Goal: Task Accomplishment & Management: Complete application form

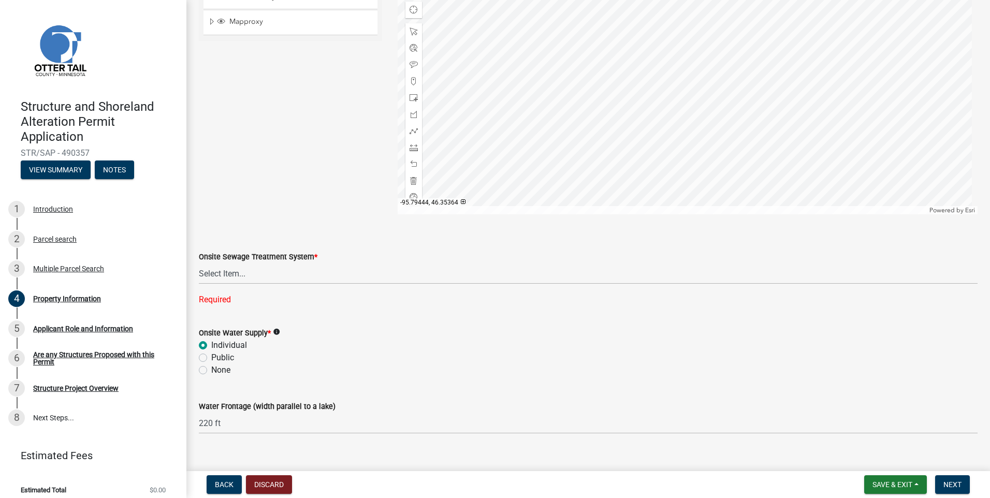
scroll to position [625, 0]
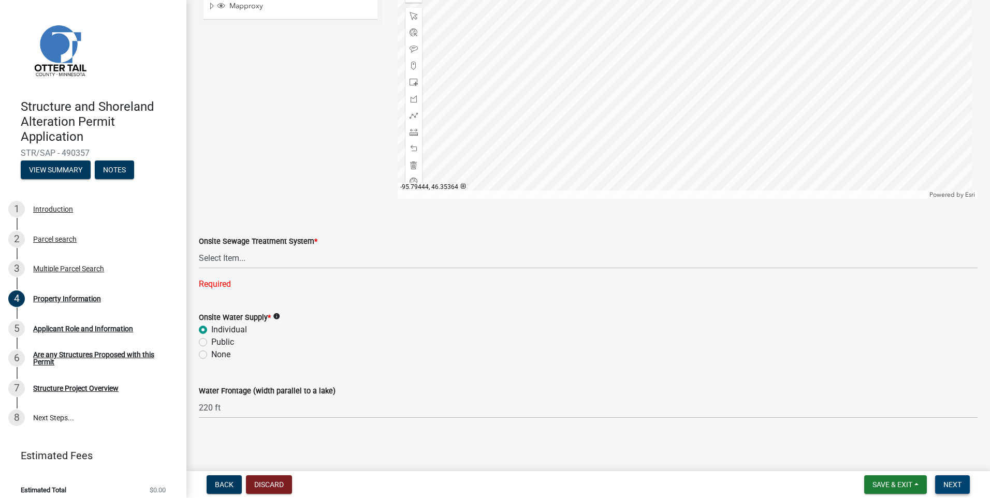
click at [956, 484] on span "Next" at bounding box center [952, 485] width 18 height 8
click at [950, 481] on span "Next" at bounding box center [952, 485] width 18 height 8
click at [227, 258] on select "Select Item... L&R Certificate of Compliance within 5yrs Compliance Inspection …" at bounding box center [588, 258] width 779 height 21
click at [199, 268] on select "Select Item... L&R Certificate of Compliance within 5yrs Compliance Inspection …" at bounding box center [588, 258] width 779 height 21
select select "91995f90-6606-463b-bec3-c5862f147548"
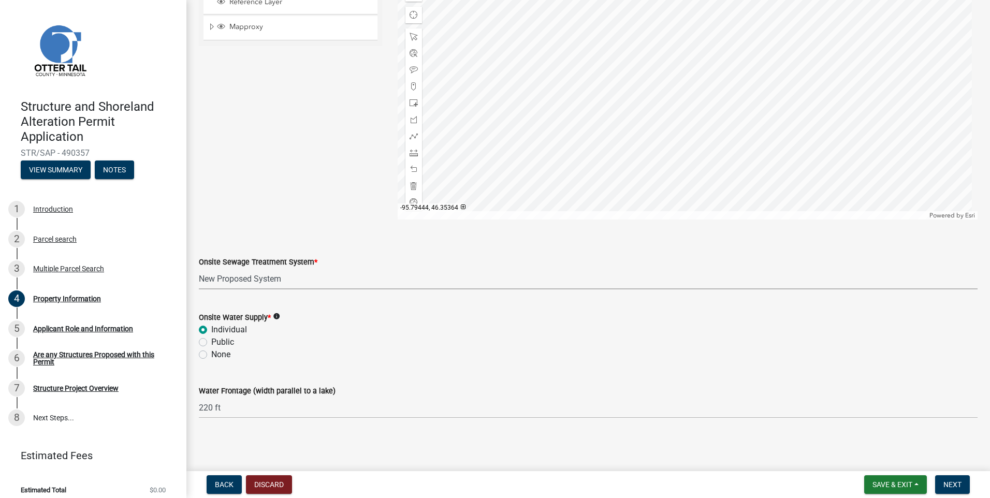
scroll to position [605, 0]
click at [955, 485] on span "Next" at bounding box center [952, 485] width 18 height 8
click at [954, 485] on span "Next" at bounding box center [952, 485] width 18 height 8
click at [66, 327] on div "Applicant Role and Information" at bounding box center [83, 328] width 100 height 7
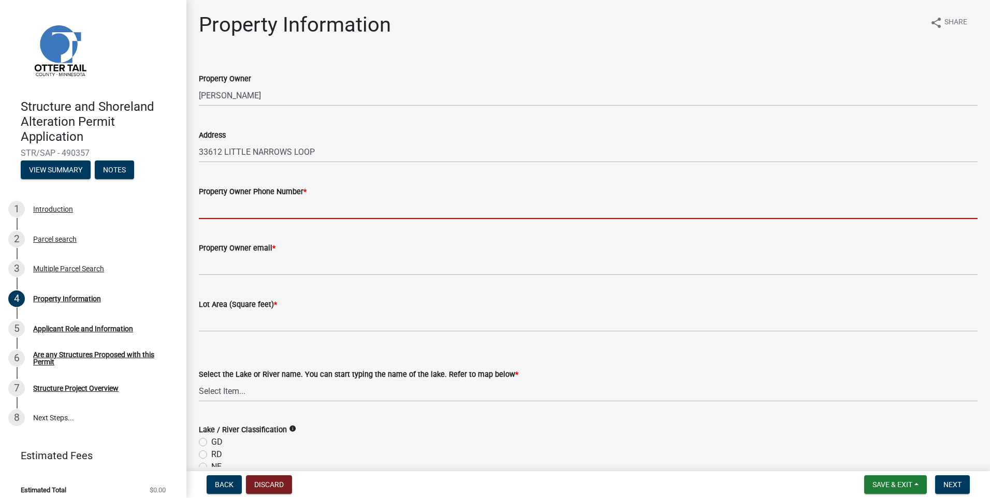
click at [283, 204] on input "Property Owner Phone Number *" at bounding box center [588, 208] width 779 height 21
type input "2185351421"
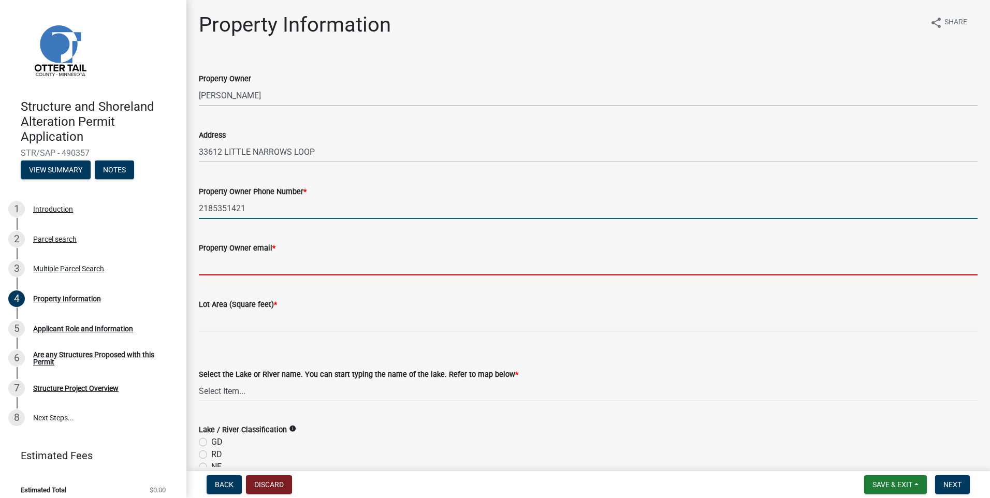
type input "[EMAIL_ADDRESS][DOMAIN_NAME]"
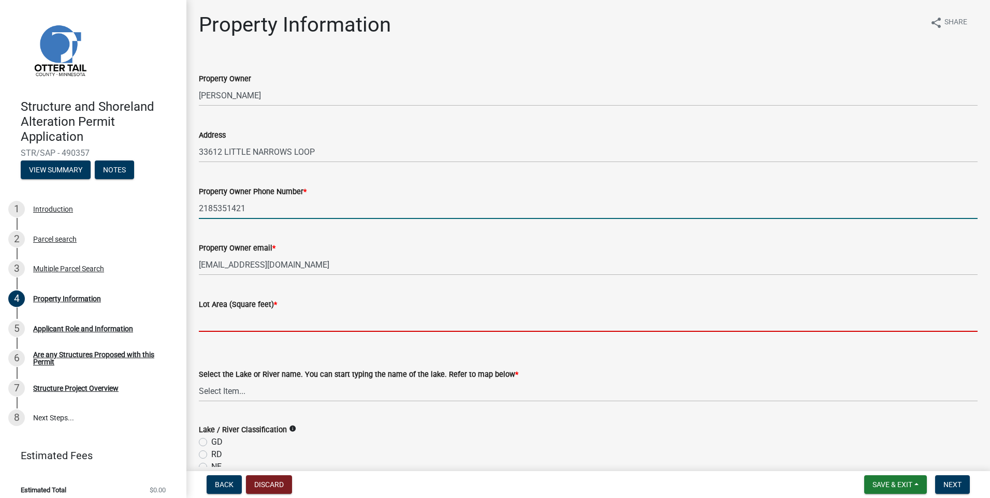
type input "96703"
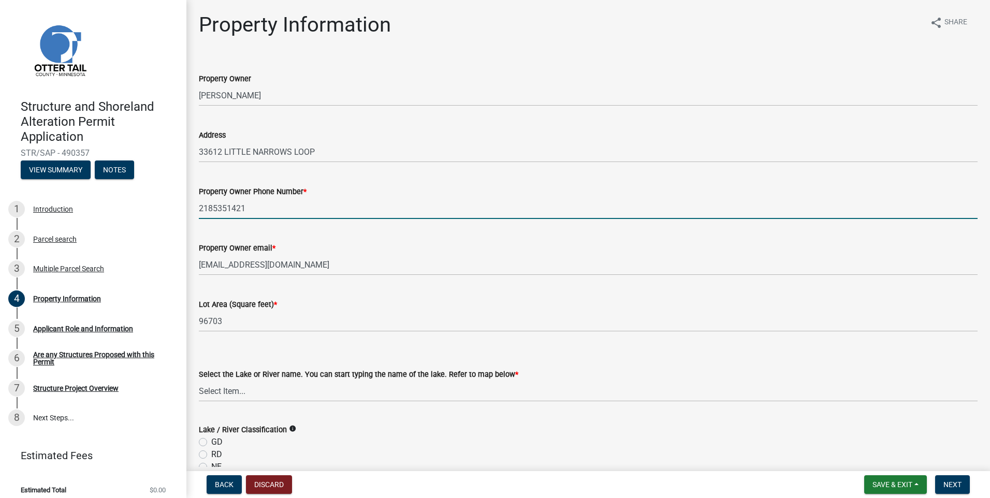
type input "220 ft"
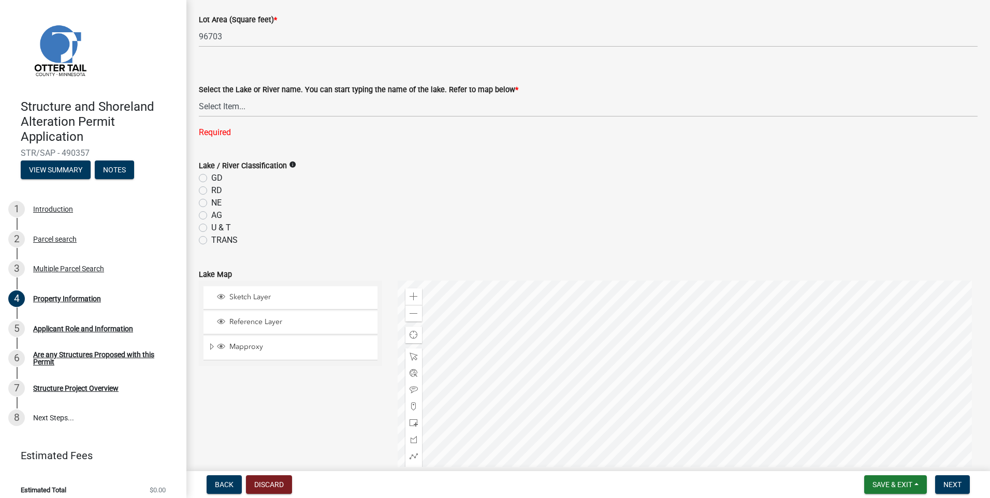
scroll to position [414, 0]
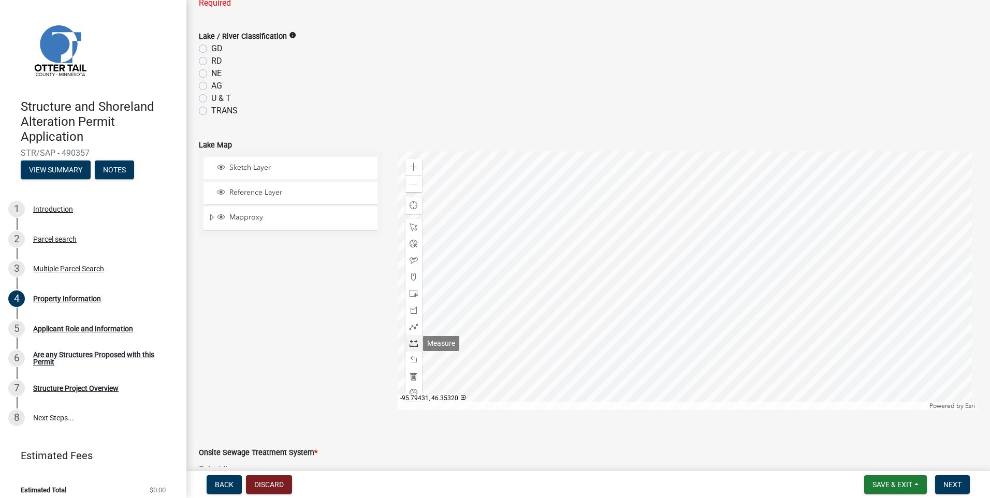
click at [412, 343] on span at bounding box center [414, 343] width 8 height 8
click at [663, 329] on div at bounding box center [688, 280] width 580 height 259
click at [726, 344] on div at bounding box center [688, 280] width 580 height 259
click at [697, 223] on div at bounding box center [688, 280] width 580 height 259
click at [697, 221] on div at bounding box center [688, 280] width 580 height 259
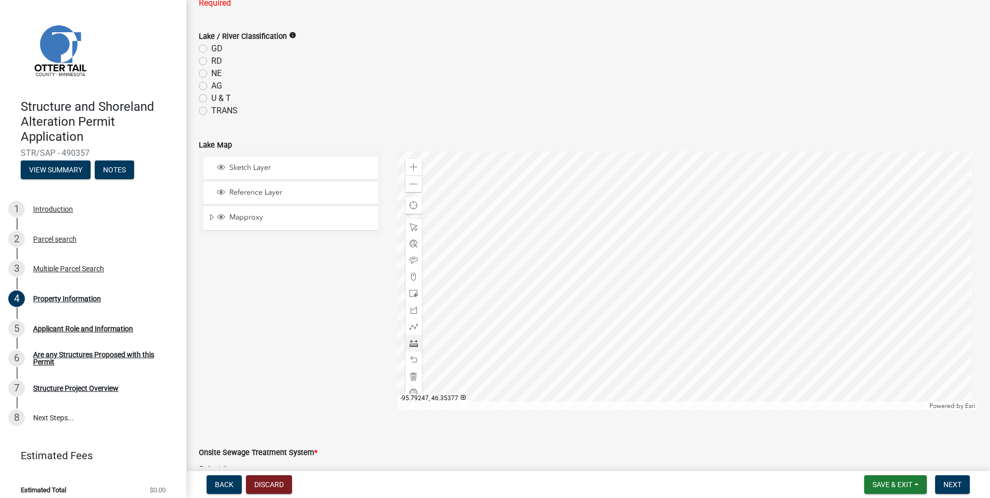
click at [697, 222] on div at bounding box center [688, 280] width 580 height 259
click at [692, 228] on div at bounding box center [688, 280] width 580 height 259
click at [410, 344] on span at bounding box center [414, 343] width 8 height 8
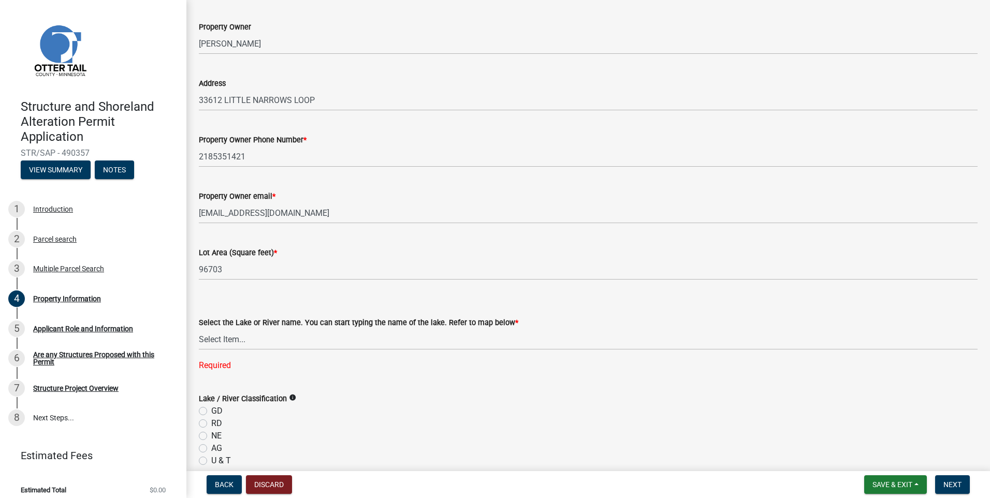
scroll to position [0, 0]
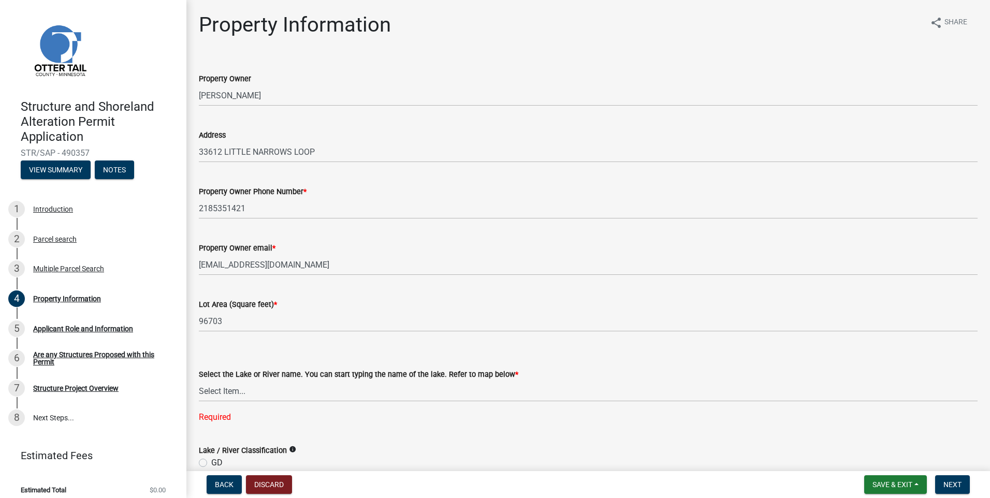
click at [575, 294] on div "Lot Area (Square feet) * 96703" at bounding box center [588, 308] width 779 height 48
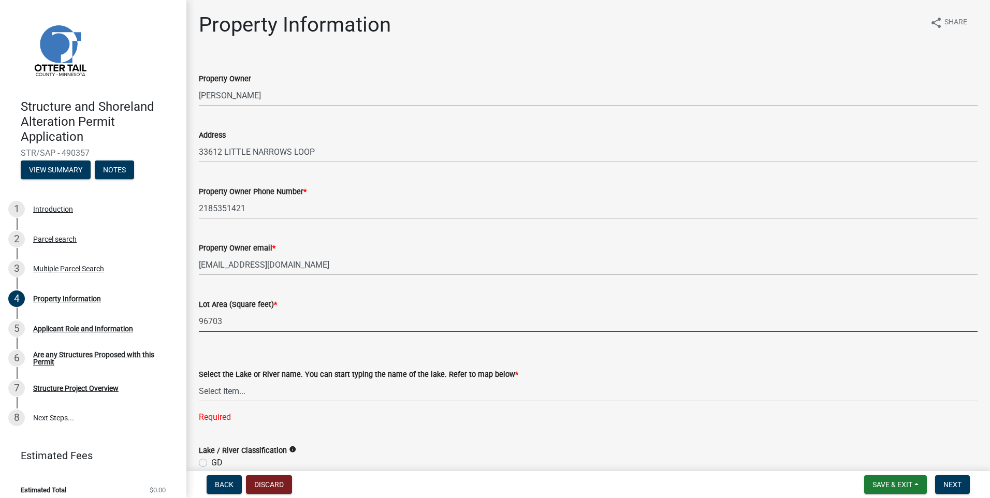
click at [237, 323] on input "96703" at bounding box center [588, 321] width 779 height 21
drag, startPoint x: 237, startPoint y: 323, endPoint x: 178, endPoint y: 326, distance: 59.1
click at [178, 328] on div "Structure and Shoreland Alteration Permit Application STR/SAP - 490357 View Sum…" at bounding box center [495, 249] width 990 height 498
click at [355, 322] on input "23100" at bounding box center [588, 321] width 779 height 21
type input "23100"
